Goal: Use online tool/utility: Utilize a website feature to perform a specific function

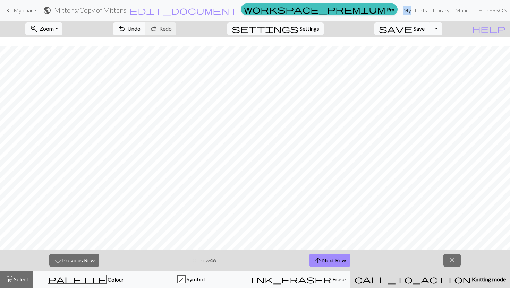
scroll to position [10, 0]
click at [320, 260] on span "arrow_upward" at bounding box center [318, 261] width 8 height 10
click at [328, 259] on button "arrow_upward Next Row" at bounding box center [329, 260] width 41 height 13
click at [346, 256] on button "arrow_upward Next Row" at bounding box center [329, 260] width 41 height 13
click at [321, 259] on span "arrow_upward" at bounding box center [318, 261] width 8 height 10
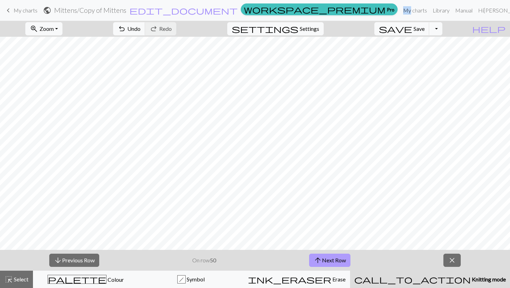
click at [342, 258] on button "arrow_upward Next Row" at bounding box center [329, 260] width 41 height 13
click at [338, 256] on button "arrow_upward Next Row" at bounding box center [329, 260] width 41 height 13
click at [340, 259] on button "arrow_upward Next Row" at bounding box center [329, 260] width 41 height 13
click at [328, 262] on button "arrow_upward Next Row" at bounding box center [329, 260] width 41 height 13
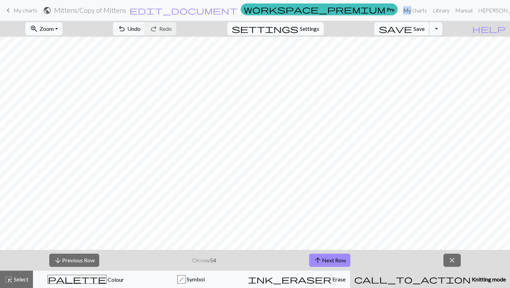
click at [425, 29] on span "Save" at bounding box center [419, 28] width 11 height 7
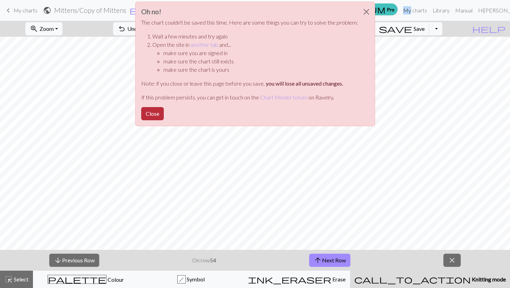
click at [144, 111] on button "Close" at bounding box center [152, 113] width 23 height 13
